Goal: Transaction & Acquisition: Download file/media

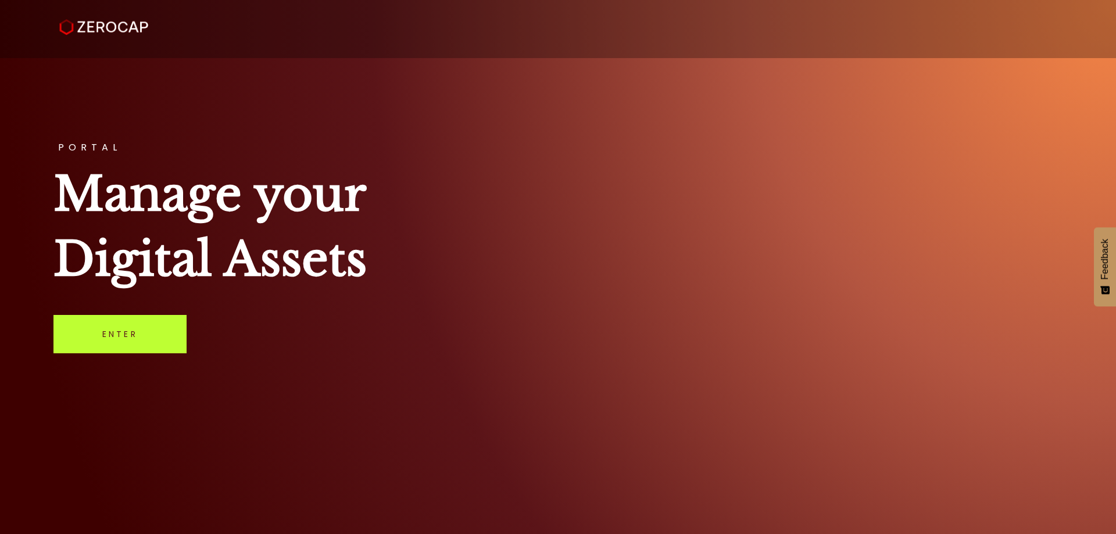
click at [126, 343] on link "Enter" at bounding box center [119, 334] width 133 height 38
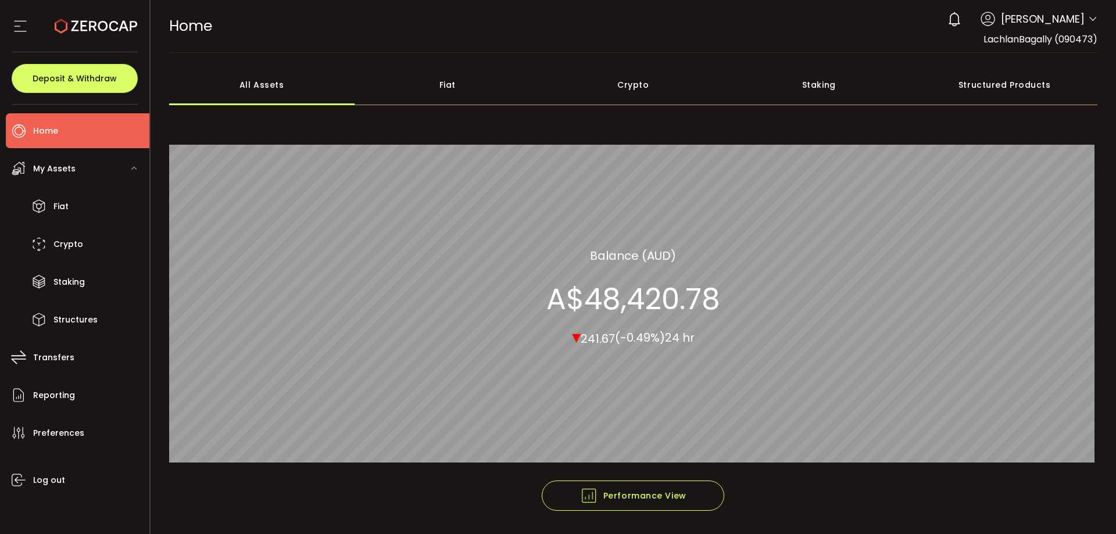
click at [1088, 17] on icon at bounding box center [1092, 19] width 9 height 9
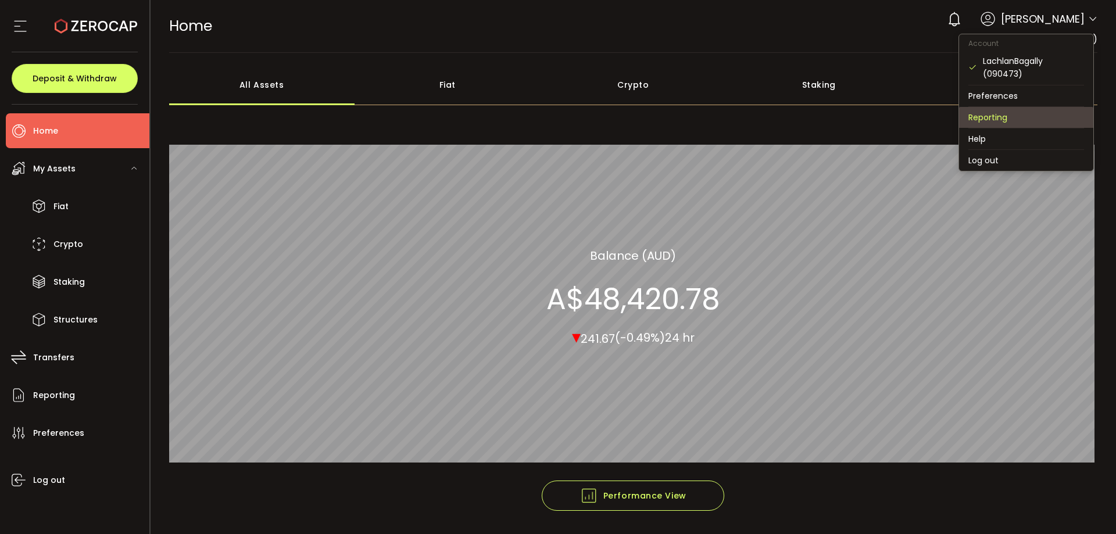
click at [1011, 115] on li "Reporting" at bounding box center [1026, 117] width 134 height 21
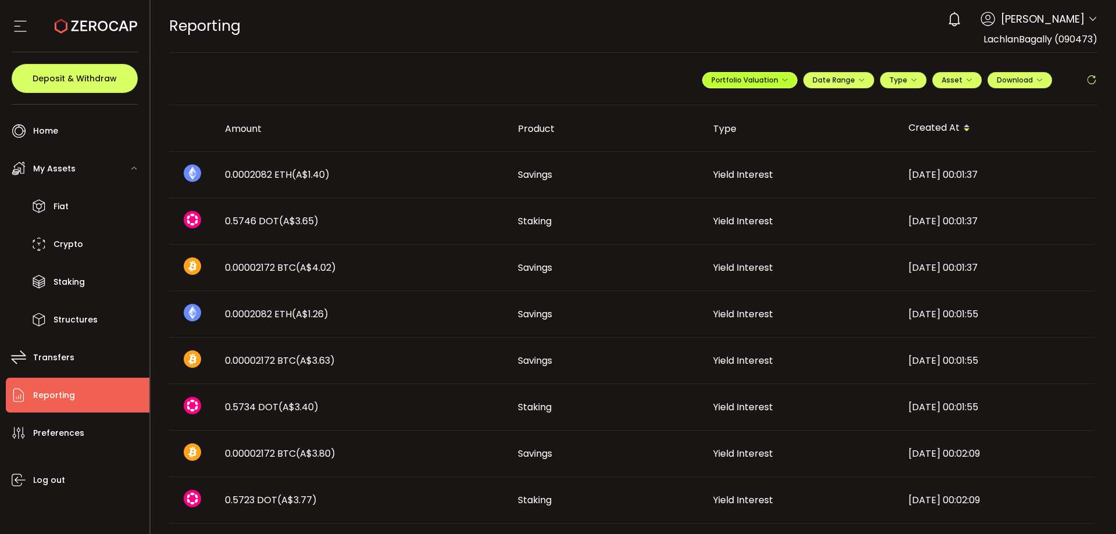
click at [781, 81] on icon "button" at bounding box center [784, 80] width 7 height 7
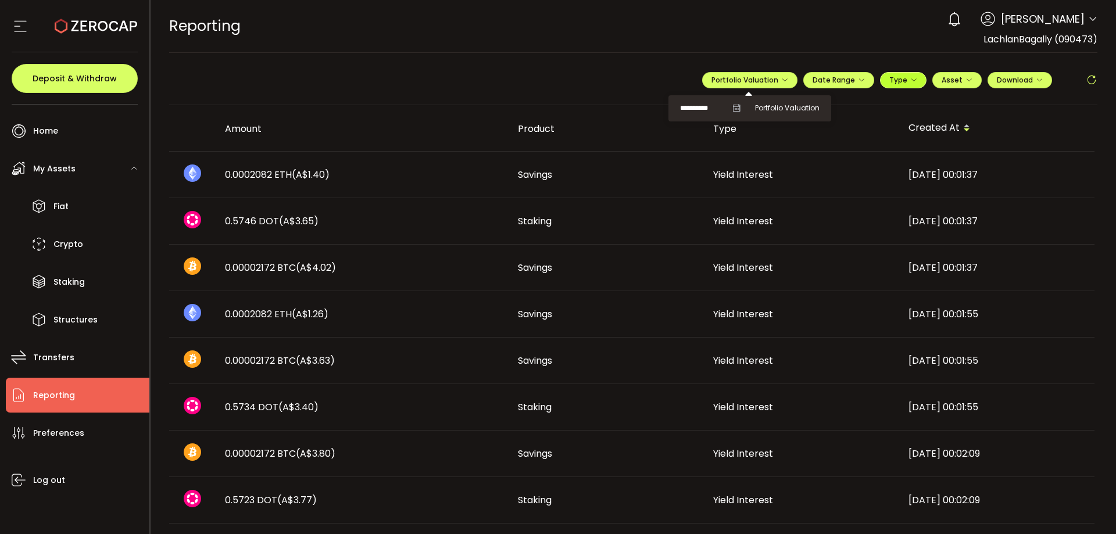
click at [902, 83] on span "Type" at bounding box center [903, 80] width 28 height 10
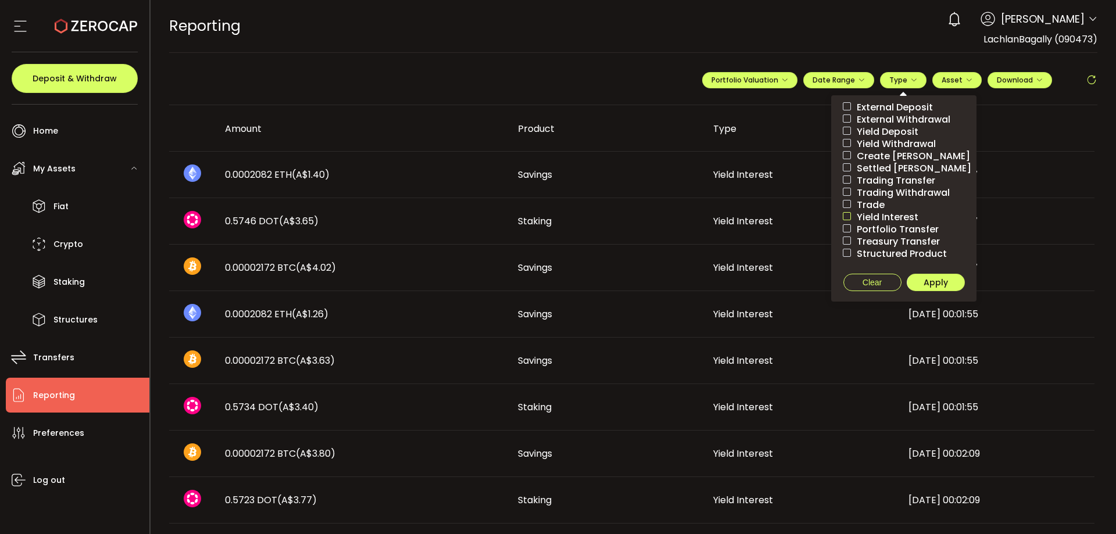
click at [843, 218] on span at bounding box center [847, 216] width 8 height 8
click at [927, 284] on span "Apply" at bounding box center [935, 283] width 24 height 12
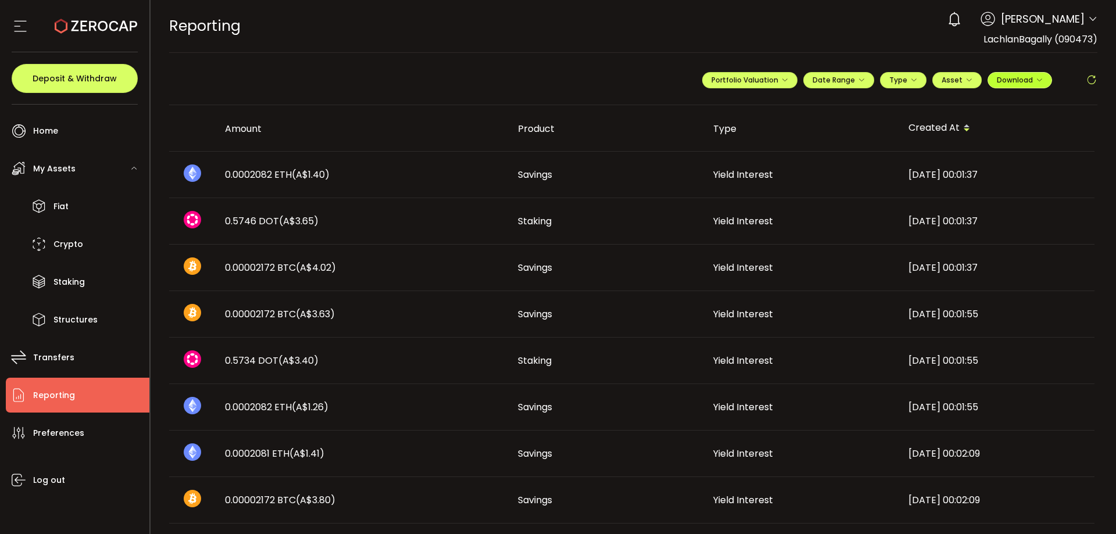
click at [1030, 76] on span "Download" at bounding box center [1020, 80] width 46 height 10
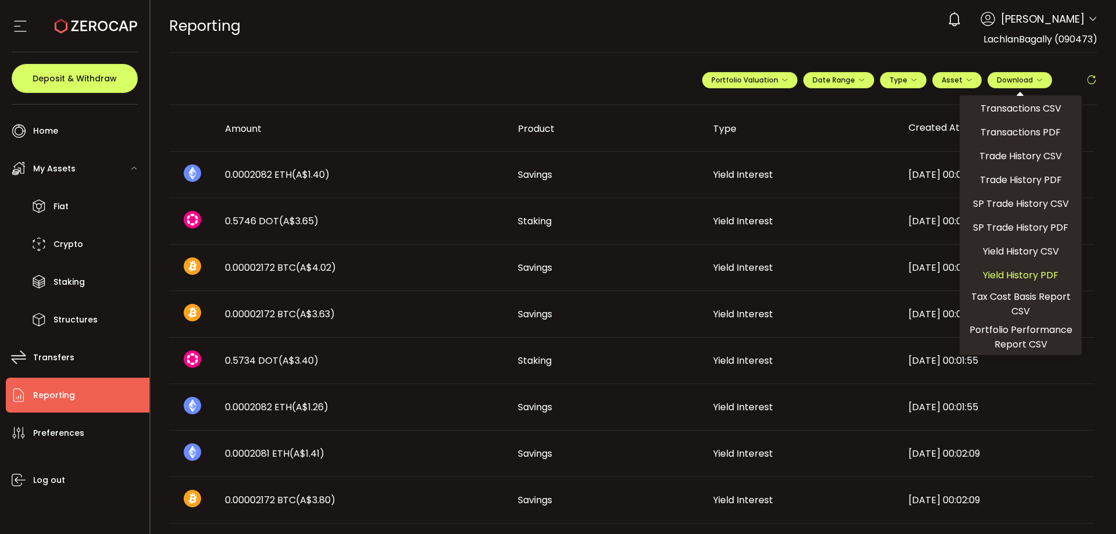
click at [1019, 274] on span "Yield History PDF" at bounding box center [1021, 275] width 76 height 15
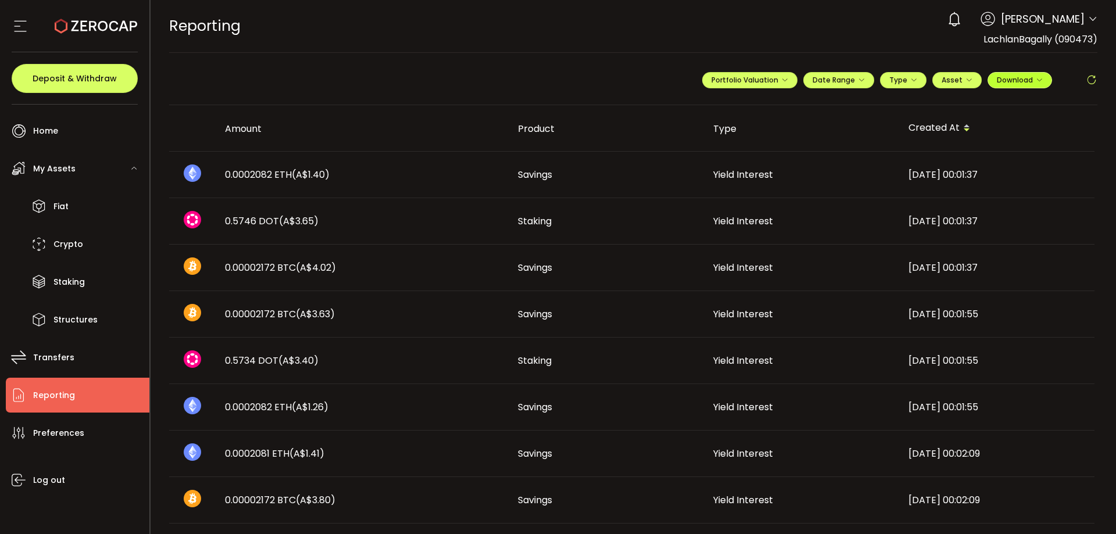
click at [1016, 77] on span "Download" at bounding box center [1020, 80] width 46 height 10
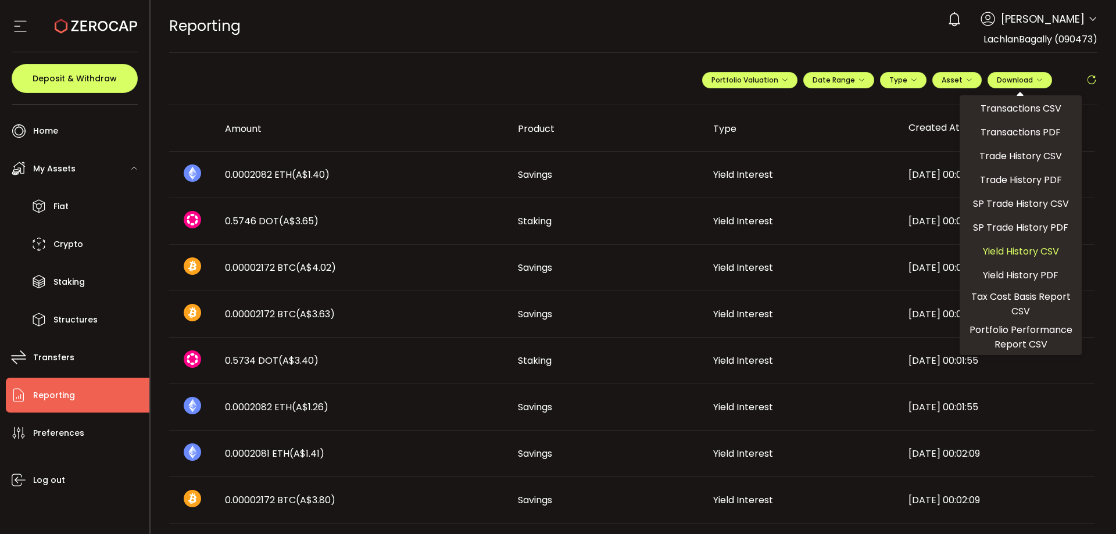
click at [1045, 251] on span "Yield History CSV" at bounding box center [1021, 251] width 76 height 15
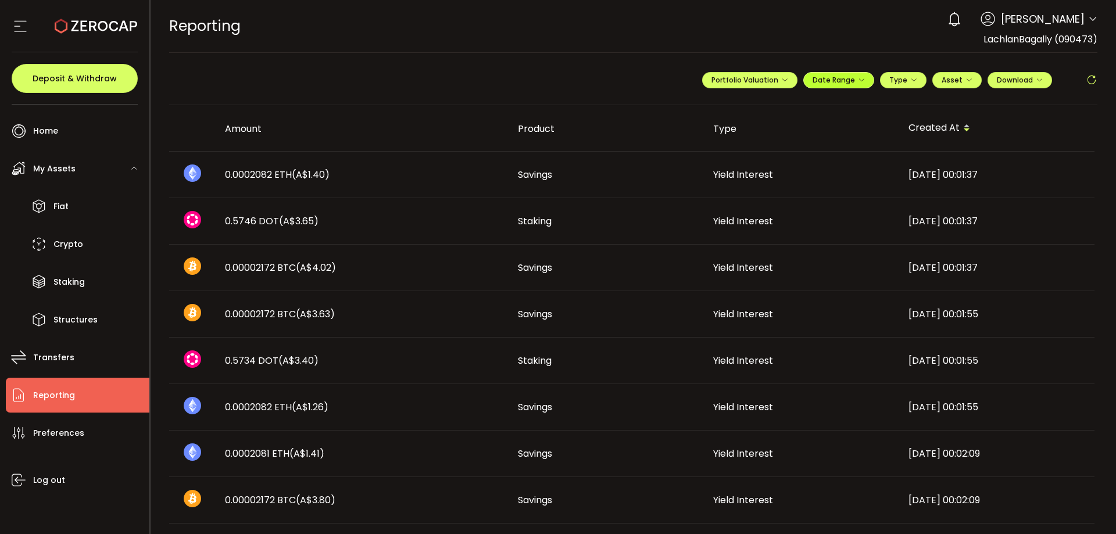
click at [828, 83] on span "Date Range" at bounding box center [838, 80] width 52 height 10
click at [801, 103] on input at bounding box center [806, 104] width 74 height 12
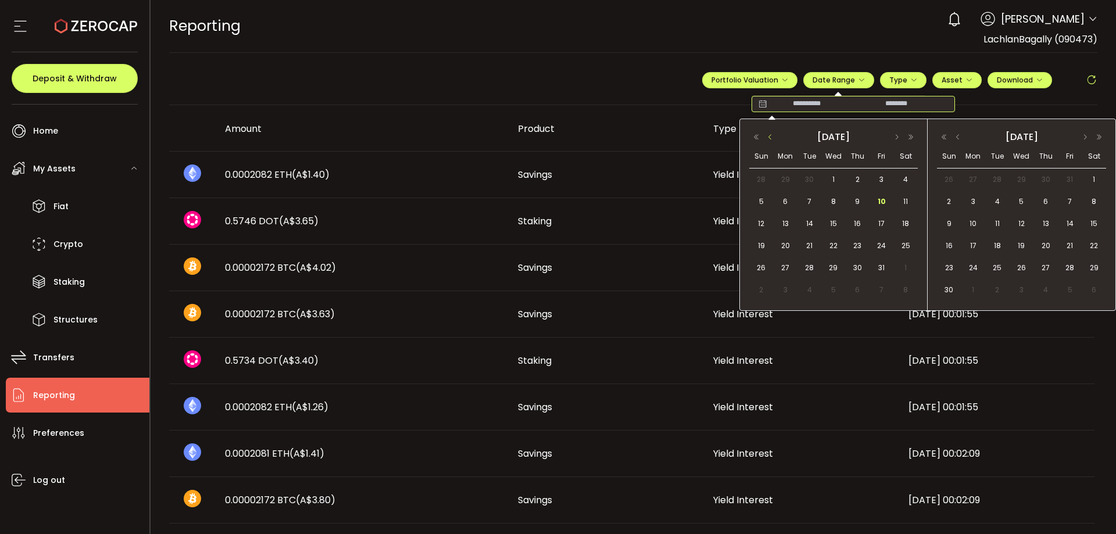
click at [771, 138] on button "button" at bounding box center [770, 137] width 14 height 8
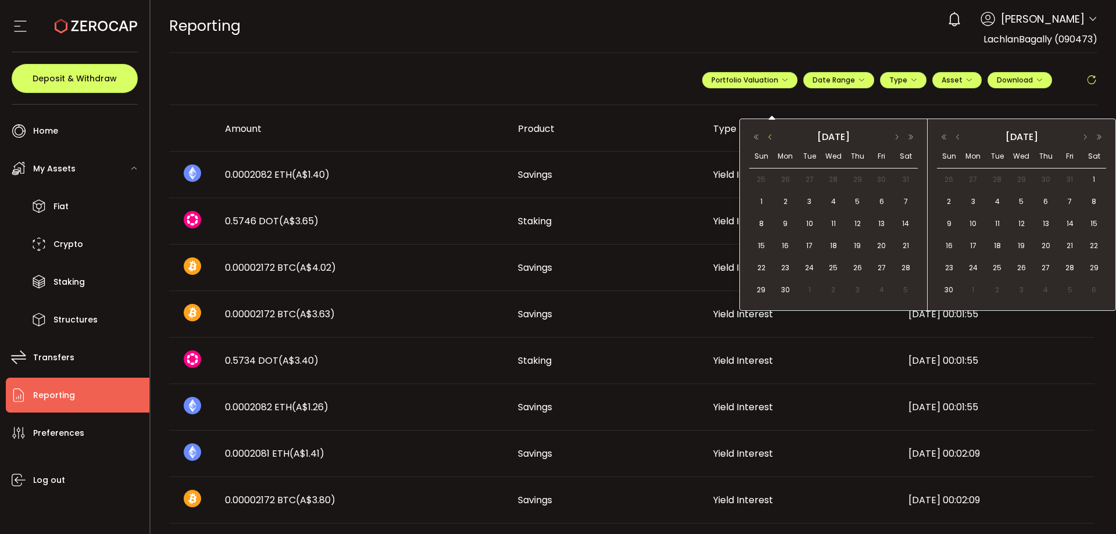
click at [771, 138] on button "button" at bounding box center [770, 137] width 14 height 8
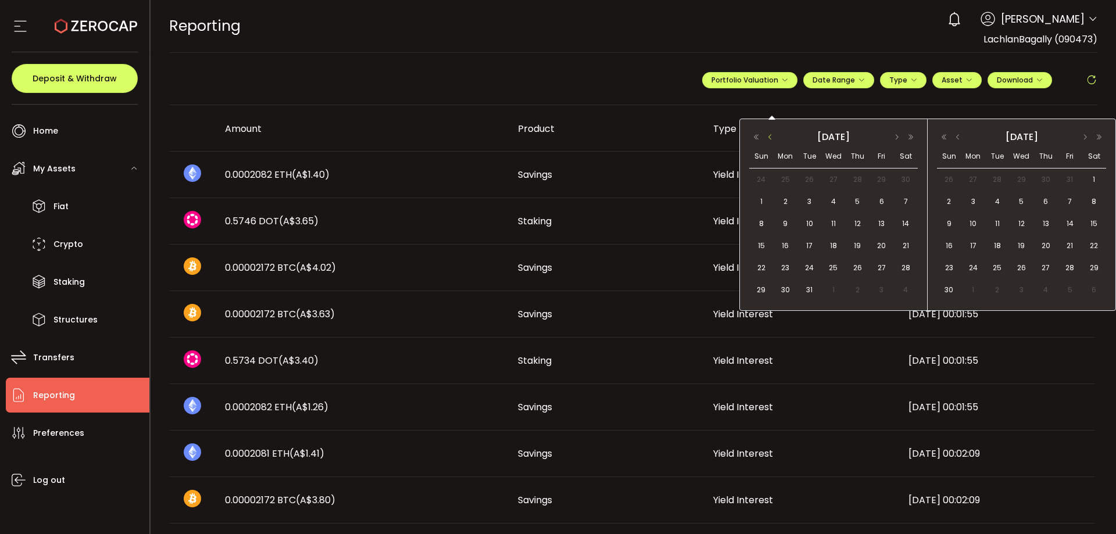
click at [771, 138] on button "button" at bounding box center [770, 137] width 14 height 8
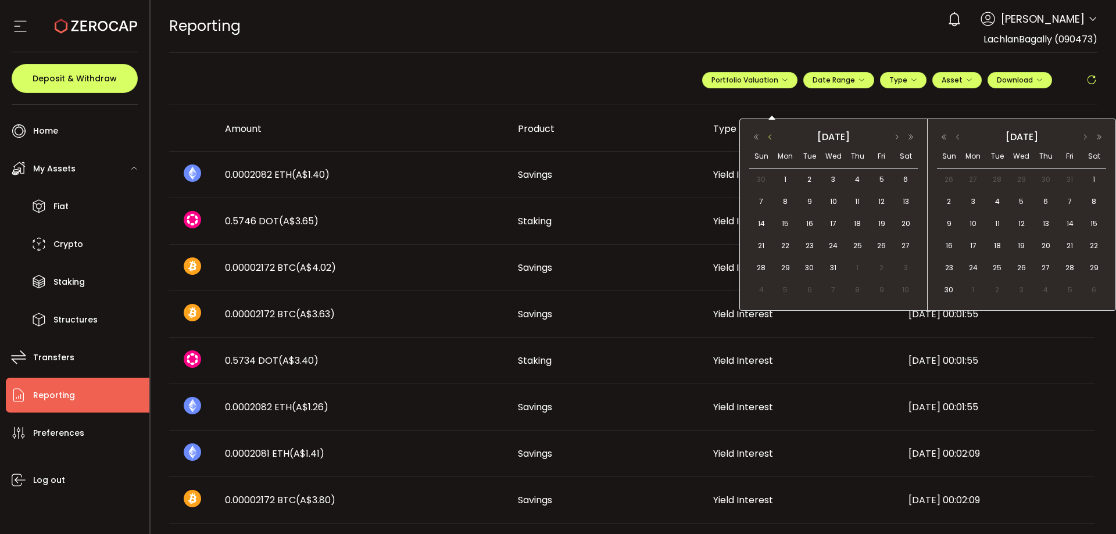
click at [771, 138] on button "button" at bounding box center [770, 137] width 14 height 8
click at [897, 139] on button "button" at bounding box center [897, 137] width 14 height 8
click at [787, 177] on span "1" at bounding box center [785, 180] width 14 height 14
click at [958, 136] on button "button" at bounding box center [958, 137] width 14 height 8
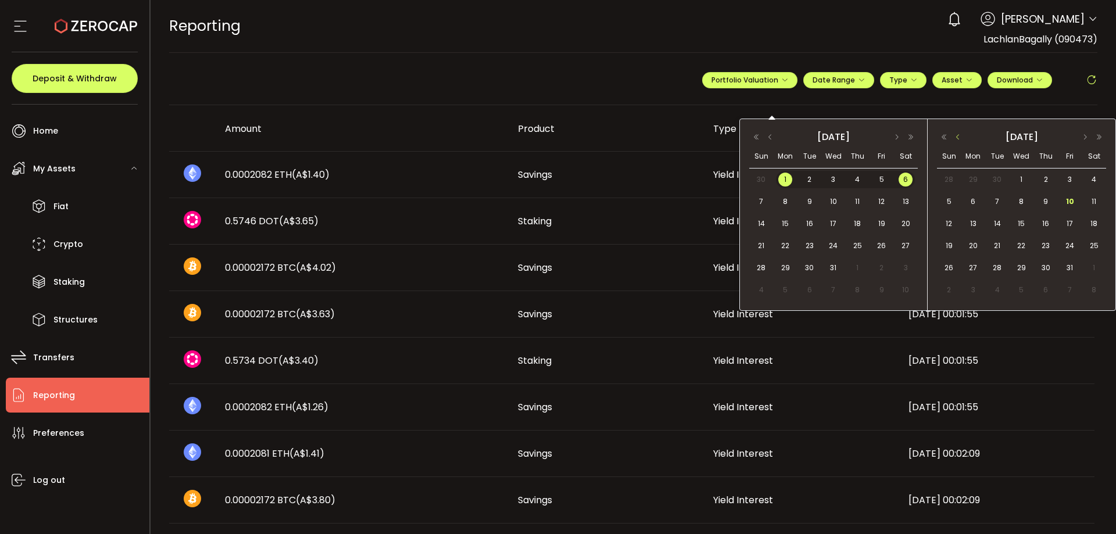
click at [957, 136] on button "button" at bounding box center [958, 137] width 14 height 8
click at [955, 137] on button "button" at bounding box center [958, 137] width 14 height 8
click at [976, 287] on span "30" at bounding box center [973, 290] width 14 height 14
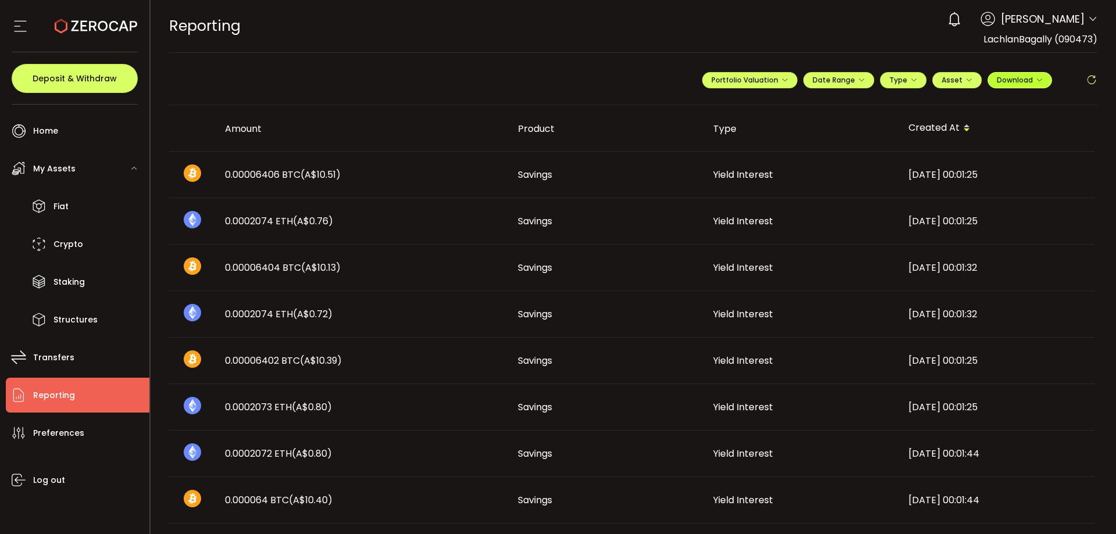
click at [1016, 76] on span "Download" at bounding box center [1020, 80] width 46 height 10
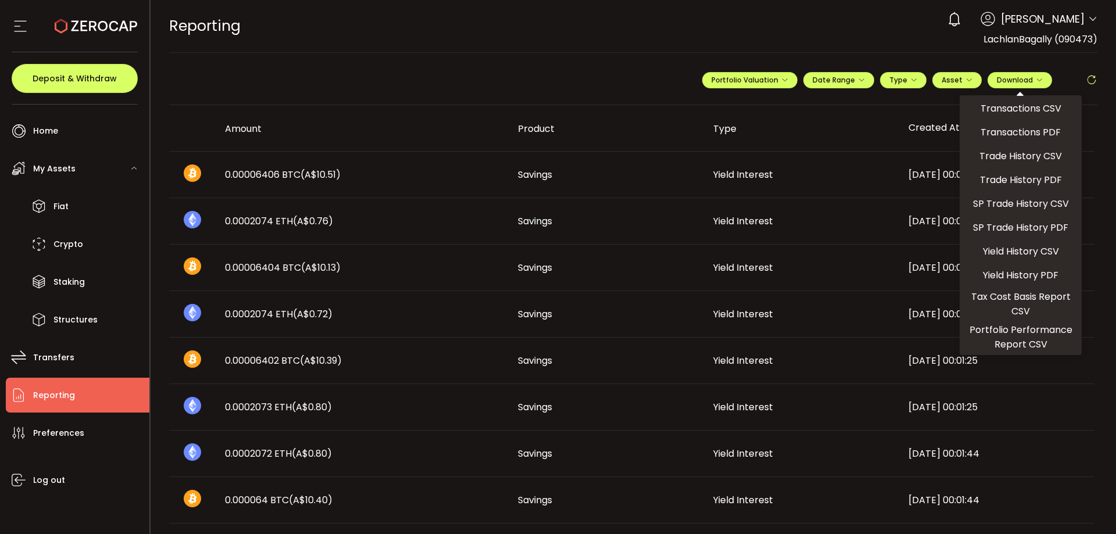
click at [821, 71] on div "**********" at bounding box center [899, 84] width 395 height 35
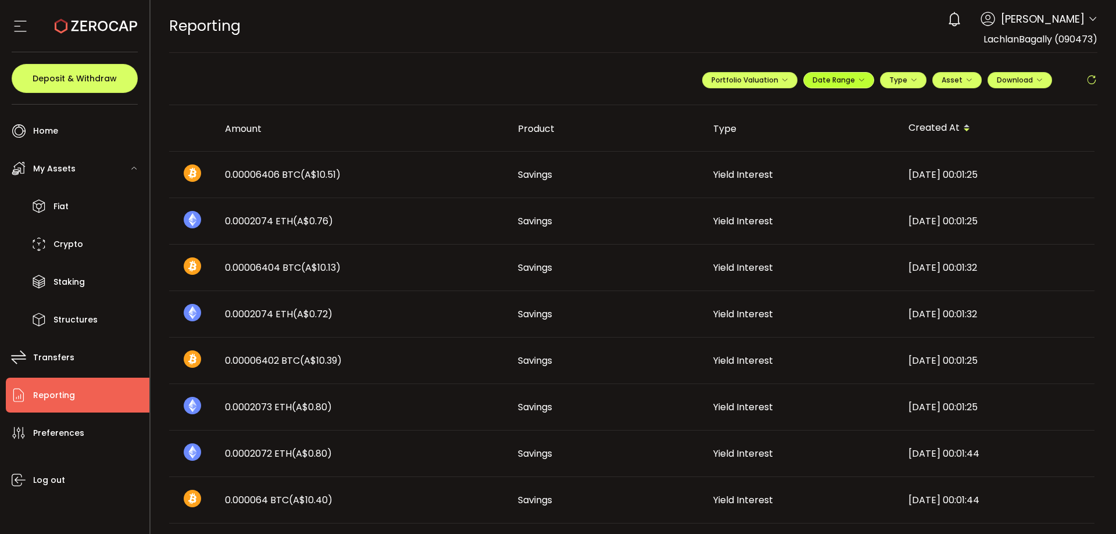
click at [812, 76] on span "Date Range" at bounding box center [838, 80] width 52 height 10
click at [859, 43] on div "REPORTING Buy Power A$0.00 AUD Reporting Reporting Verify Your Identity 0 Lachl…" at bounding box center [633, 26] width 929 height 52
click at [1024, 81] on span "Download" at bounding box center [1020, 80] width 46 height 10
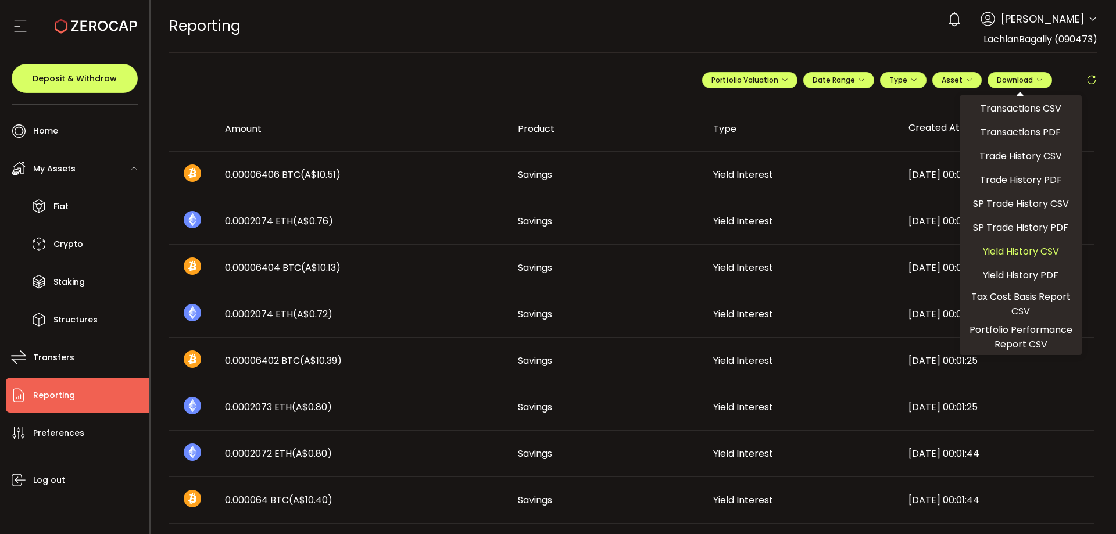
click at [1036, 253] on span "Yield History CSV" at bounding box center [1021, 251] width 76 height 15
